Goal: Check status: Check status

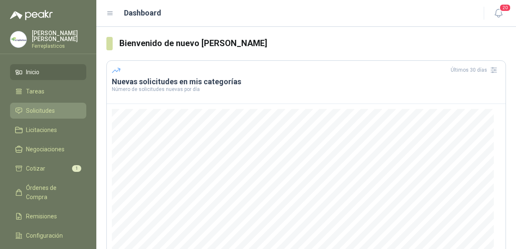
click at [47, 108] on span "Solicitudes" at bounding box center [40, 110] width 29 height 9
click at [44, 108] on span "Solicitudes" at bounding box center [40, 110] width 29 height 9
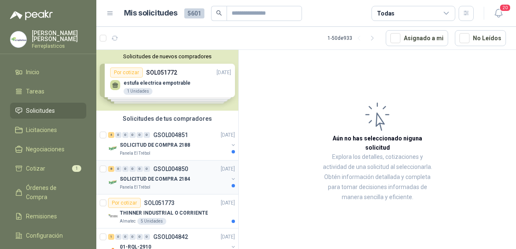
click at [152, 176] on p "SOLICITUD DE COMPRA 2184" at bounding box center [155, 179] width 70 height 8
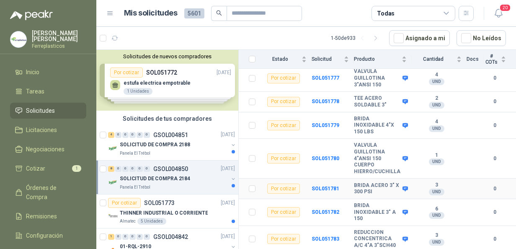
scroll to position [125, 0]
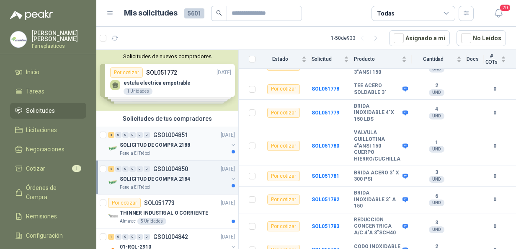
click at [159, 144] on p "SOLICITUD DE COMPRA 2188" at bounding box center [155, 145] width 70 height 8
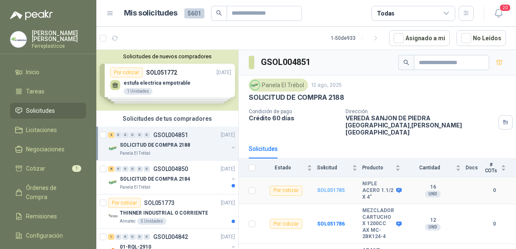
scroll to position [41, 0]
